Goal: Task Accomplishment & Management: Manage account settings

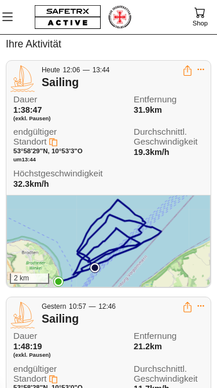
scroll to position [34, 0]
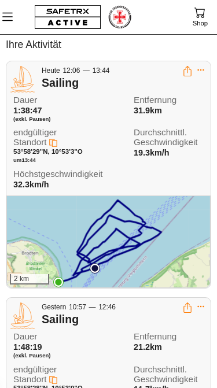
click at [165, 176] on div "[PERSON_NAME] 1:38:47 (exkl. Pausen) Entfernung 31.9km endgültiger Standort 53°…" at bounding box center [110, 145] width 194 height 101
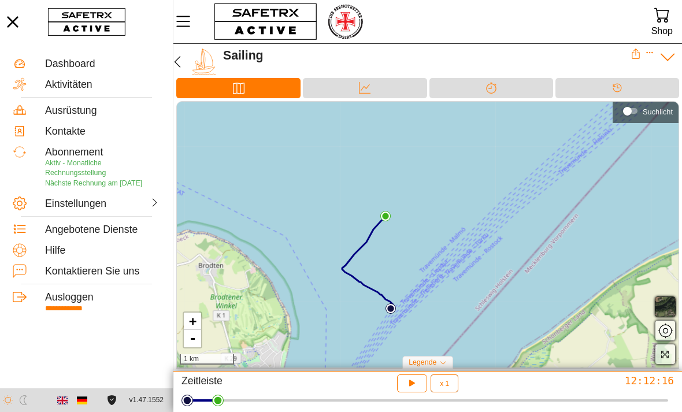
click at [66, 304] on div "Ausloggen" at bounding box center [102, 297] width 115 height 12
